Goal: Task Accomplishment & Management: Use online tool/utility

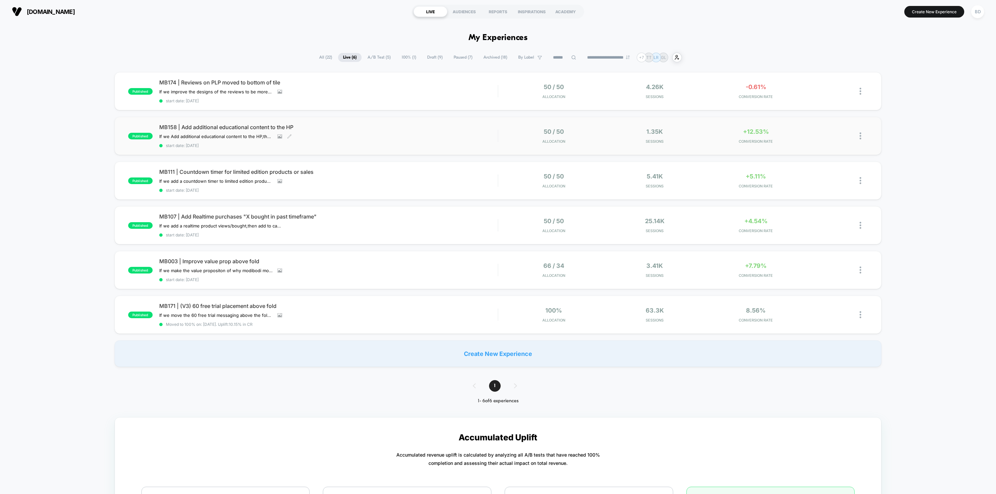
click at [196, 126] on span "MB158 | Add additional educational content to the HP" at bounding box center [328, 127] width 338 height 7
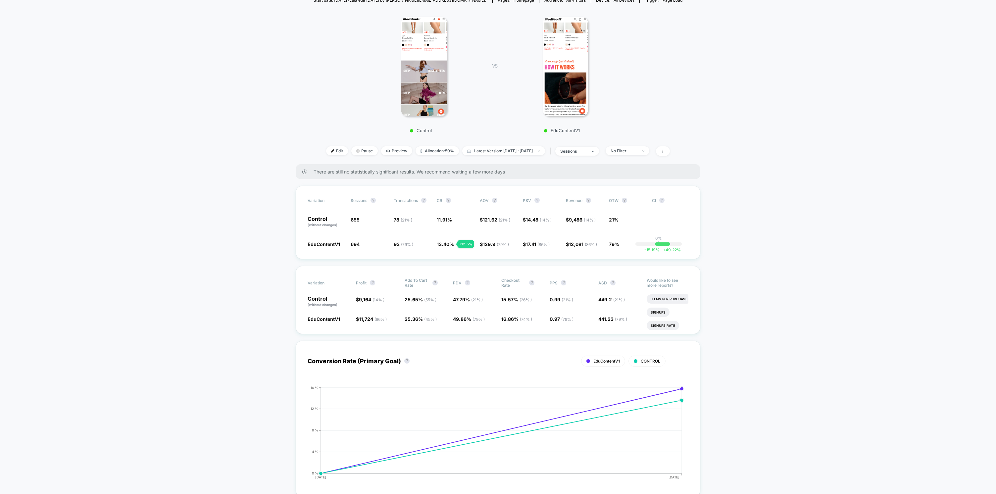
scroll to position [89, 0]
click at [510, 151] on span "Latest Version: [DATE] - [DATE]" at bounding box center [503, 149] width 83 height 9
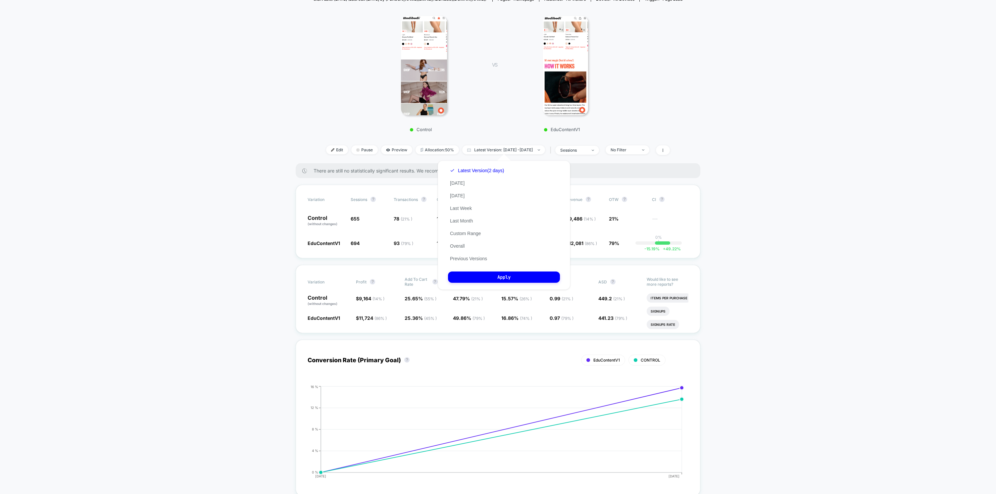
click at [475, 259] on button "Previous Versions" at bounding box center [468, 259] width 41 height 6
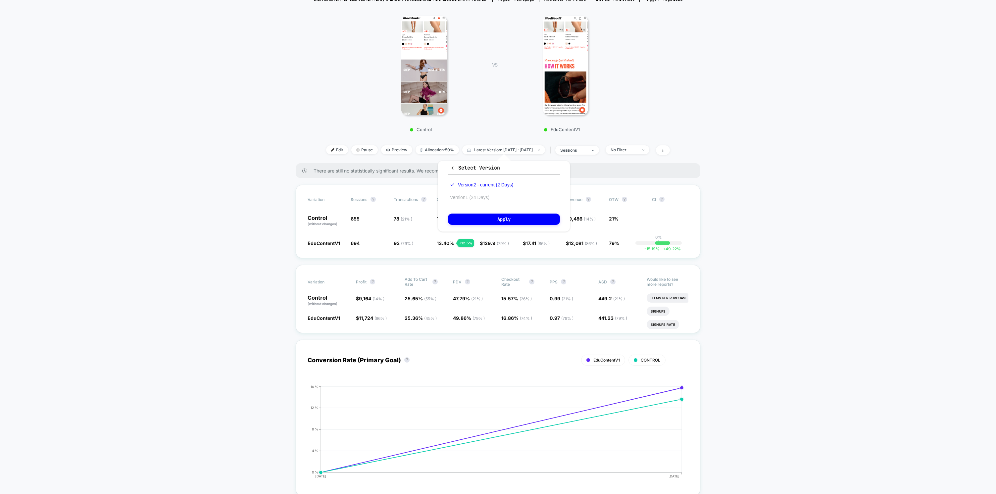
click at [487, 197] on button "Version 1 (24 Days)" at bounding box center [469, 197] width 43 height 6
click at [503, 220] on button "Apply" at bounding box center [504, 218] width 112 height 11
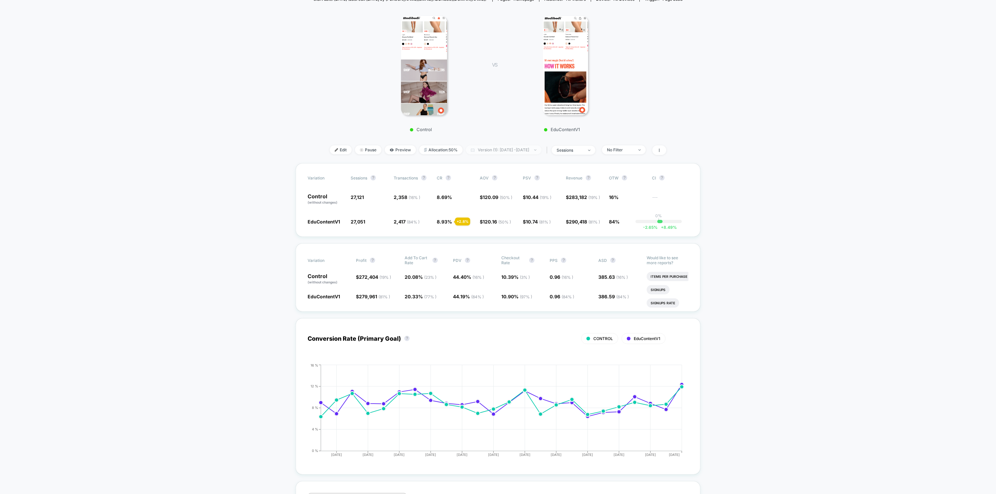
click at [513, 150] on span "Version (1): [DATE] - [DATE]" at bounding box center [503, 149] width 75 height 9
click at [497, 183] on button "Version 2 - current (2 Days)" at bounding box center [477, 185] width 59 height 6
click at [503, 219] on button "Apply" at bounding box center [504, 218] width 112 height 11
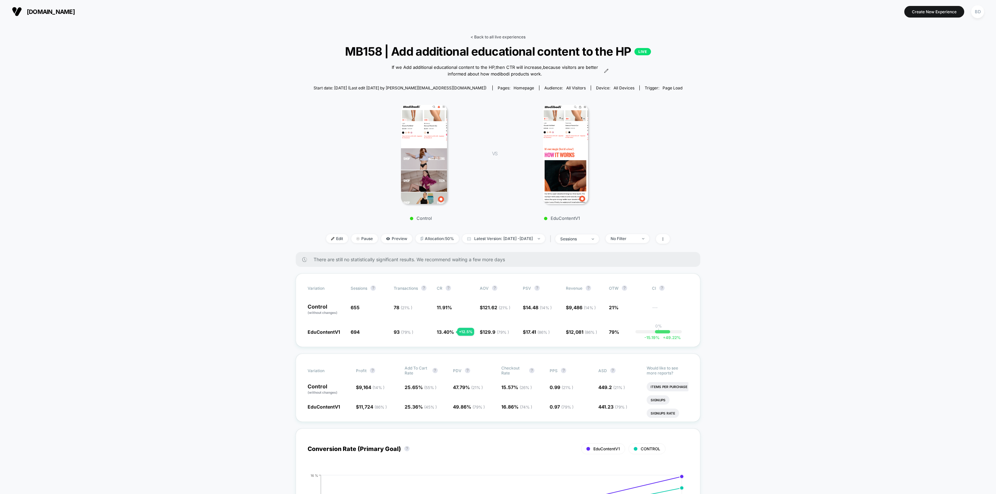
click at [470, 37] on link "< Back to all live experiences" at bounding box center [497, 36] width 55 height 5
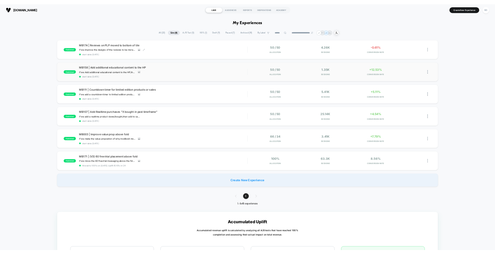
scroll to position [118, 0]
